Goal: Transaction & Acquisition: Purchase product/service

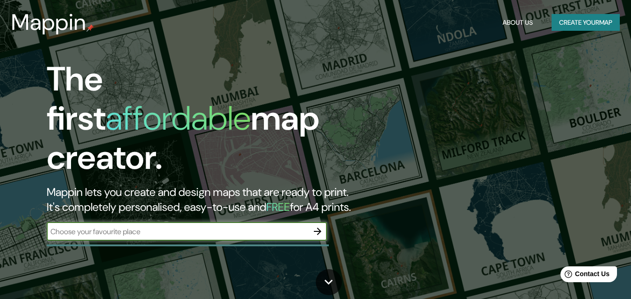
click at [225, 226] on input "text" at bounding box center [177, 231] width 261 height 11
type input "Denamark, [GEOGRAPHIC_DATA]"
click at [317, 222] on button "button" at bounding box center [317, 231] width 19 height 19
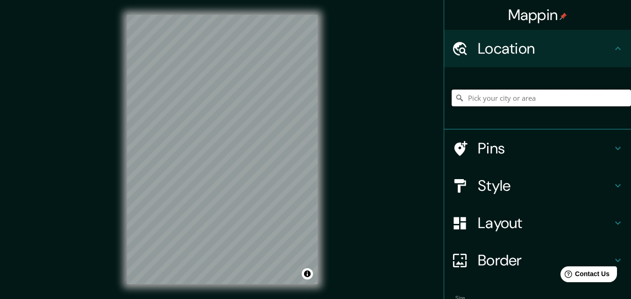
click at [491, 101] on input "Pick your city or area" at bounding box center [540, 98] width 179 height 17
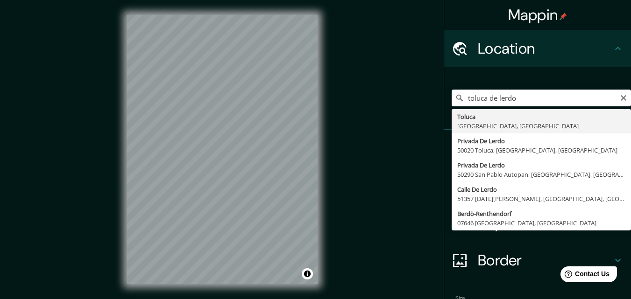
type input "Toluca, [GEOGRAPHIC_DATA], [GEOGRAPHIC_DATA]"
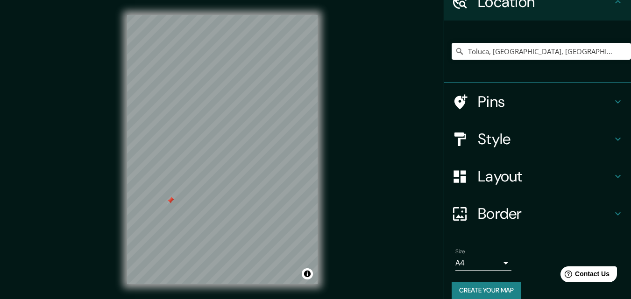
click at [504, 119] on div "Pins" at bounding box center [537, 101] width 187 height 37
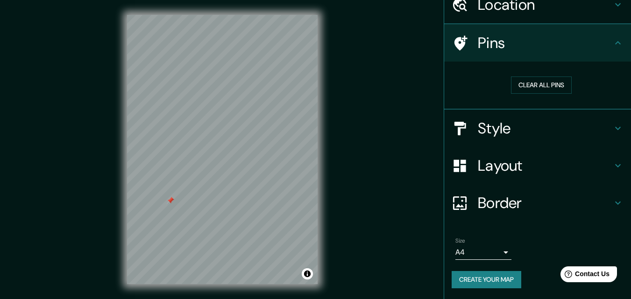
scroll to position [44, 0]
click at [507, 127] on h4 "Style" at bounding box center [544, 128] width 134 height 19
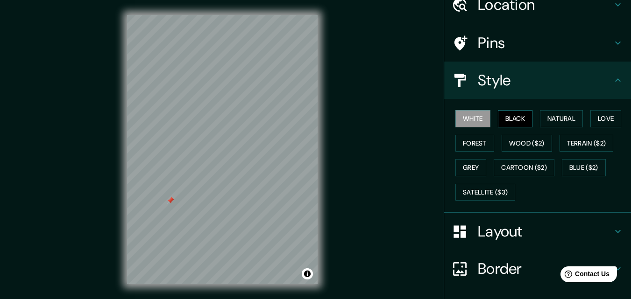
click at [518, 116] on button "Black" at bounding box center [515, 118] width 35 height 17
click at [554, 116] on button "Natural" at bounding box center [561, 118] width 43 height 17
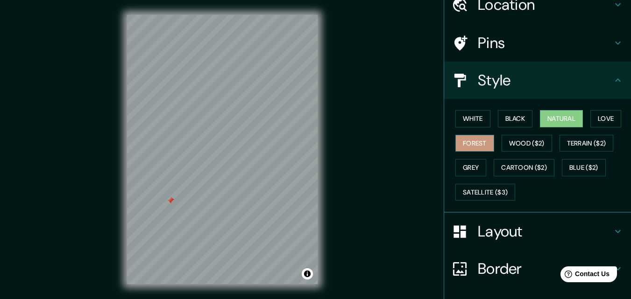
click at [470, 144] on button "Forest" at bounding box center [474, 143] width 39 height 17
click at [514, 144] on button "Wood ($2)" at bounding box center [526, 143] width 50 height 17
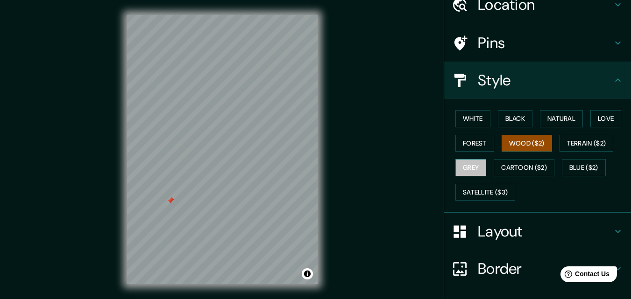
click at [470, 169] on button "Grey" at bounding box center [470, 167] width 31 height 17
click at [523, 150] on button "Wood ($2)" at bounding box center [526, 143] width 50 height 17
click at [576, 167] on button "Blue ($2)" at bounding box center [583, 167] width 44 height 17
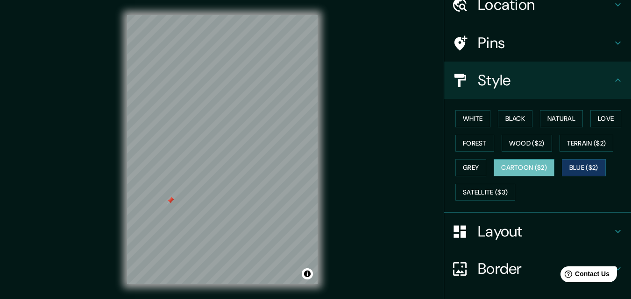
click at [529, 169] on button "Cartoon ($2)" at bounding box center [523, 167] width 61 height 17
click at [587, 139] on button "Terrain ($2)" at bounding box center [586, 143] width 54 height 17
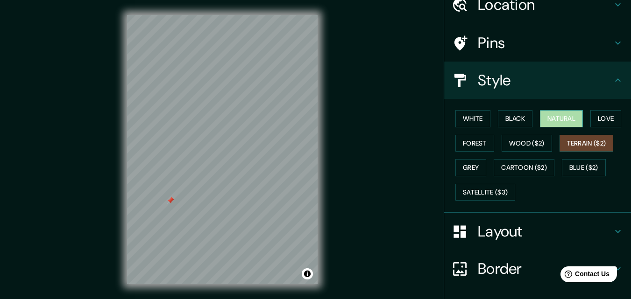
click at [551, 118] on button "Natural" at bounding box center [561, 118] width 43 height 17
click at [509, 223] on h4 "Layout" at bounding box center [544, 231] width 134 height 19
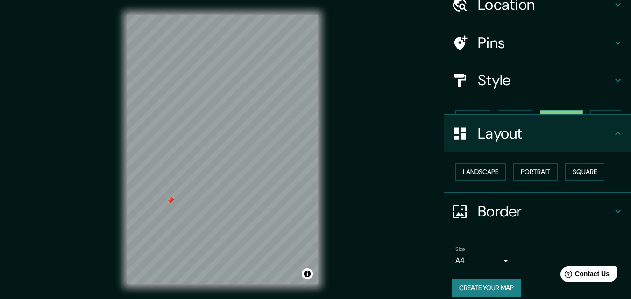
scroll to position [36, 0]
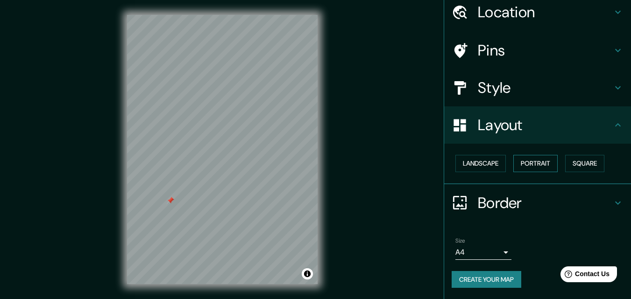
click at [519, 159] on button "Portrait" at bounding box center [535, 163] width 44 height 17
click at [499, 164] on button "Landscape" at bounding box center [480, 163] width 50 height 17
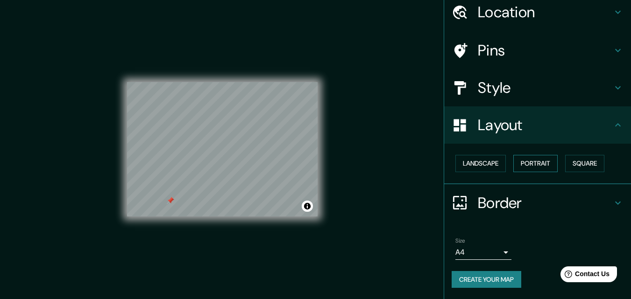
click at [547, 159] on button "Portrait" at bounding box center [535, 163] width 44 height 17
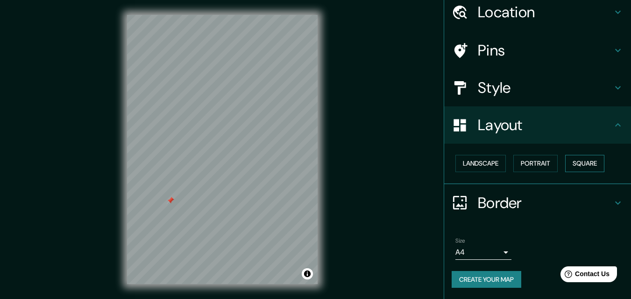
click at [579, 163] on button "Square" at bounding box center [584, 163] width 39 height 17
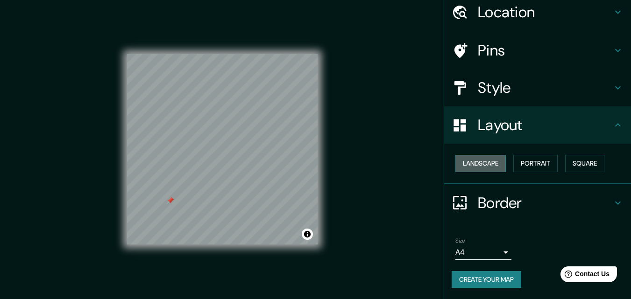
click at [474, 167] on button "Landscape" at bounding box center [480, 163] width 50 height 17
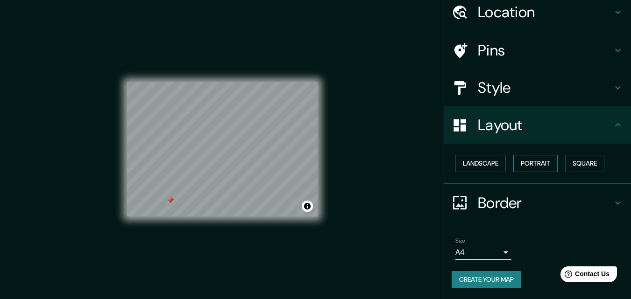
click at [525, 158] on button "Portrait" at bounding box center [535, 163] width 44 height 17
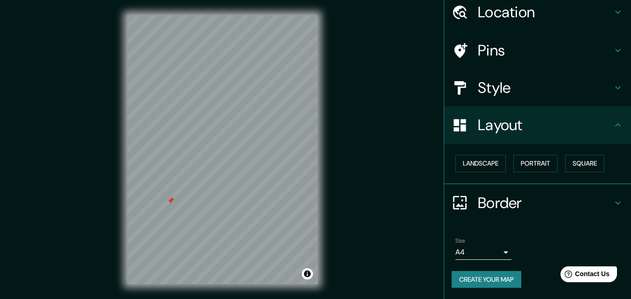
click at [518, 200] on h4 "Border" at bounding box center [544, 203] width 134 height 19
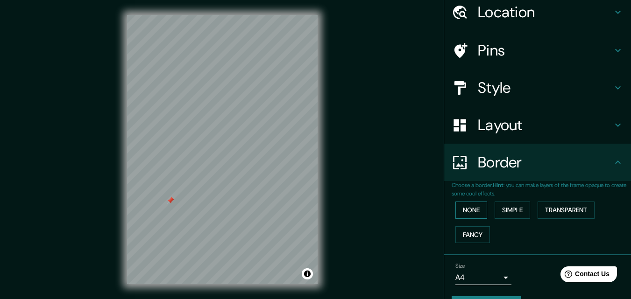
click at [468, 206] on button "None" at bounding box center [471, 210] width 32 height 17
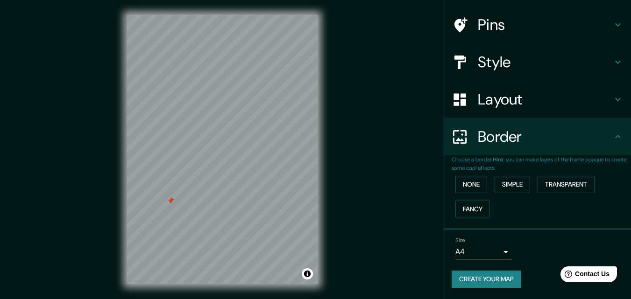
click at [497, 275] on button "Create your map" at bounding box center [486, 279] width 70 height 17
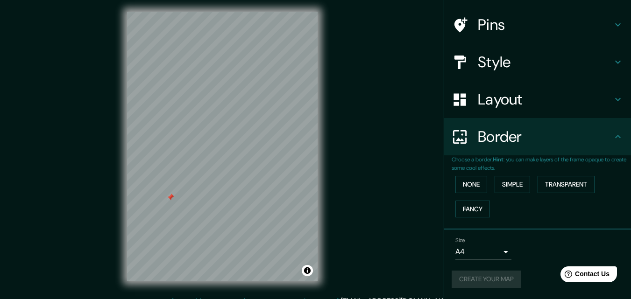
scroll to position [0, 0]
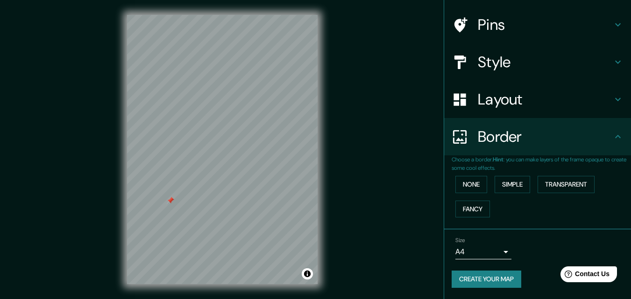
click at [468, 275] on button "Create your map" at bounding box center [486, 279] width 70 height 17
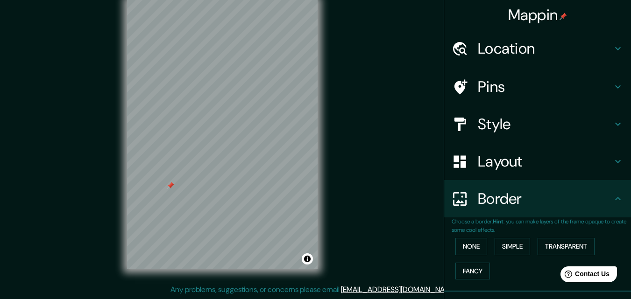
scroll to position [62, 0]
